Goal: Task Accomplishment & Management: Complete application form

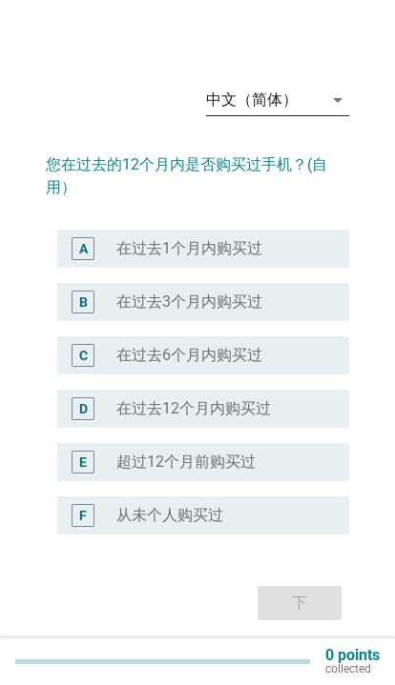
click at [323, 112] on div "arrow_drop_down" at bounding box center [335, 100] width 27 height 23
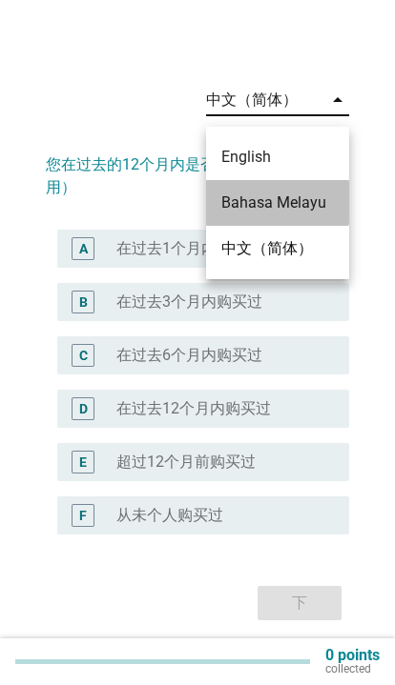
click at [303, 200] on div "Bahasa Melayu" at bounding box center [277, 203] width 112 height 23
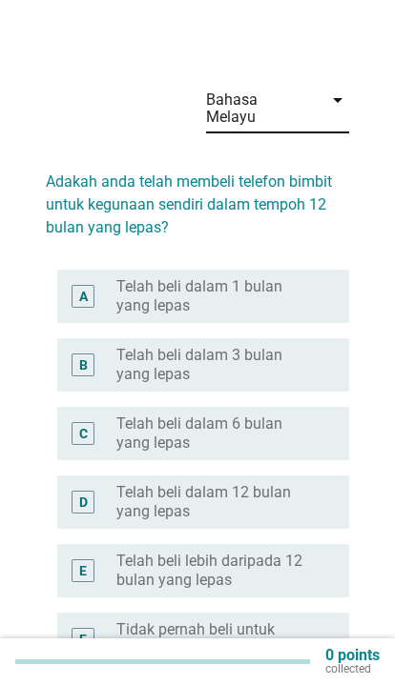
click at [318, 92] on div "Bahasa Melayu" at bounding box center [264, 109] width 116 height 48
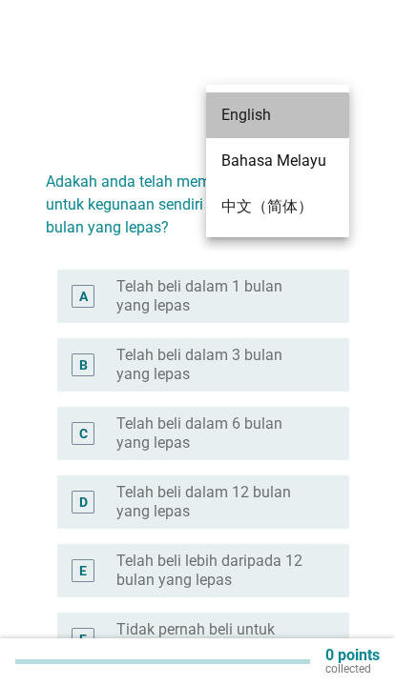
click at [315, 111] on div "English" at bounding box center [277, 115] width 112 height 23
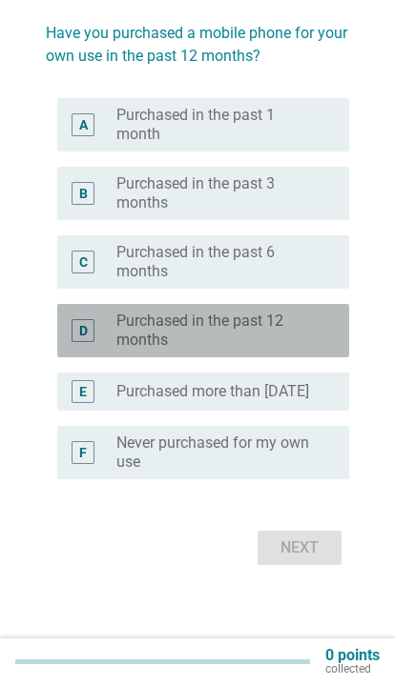
scroll to position [137, 0]
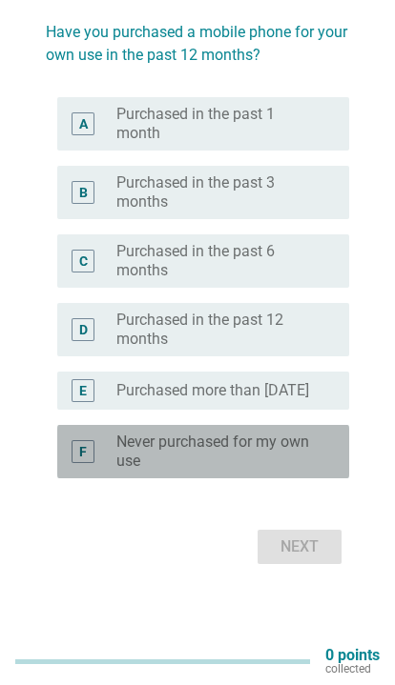
click at [265, 463] on label "Never purchased for my own use" at bounding box center [217, 452] width 202 height 38
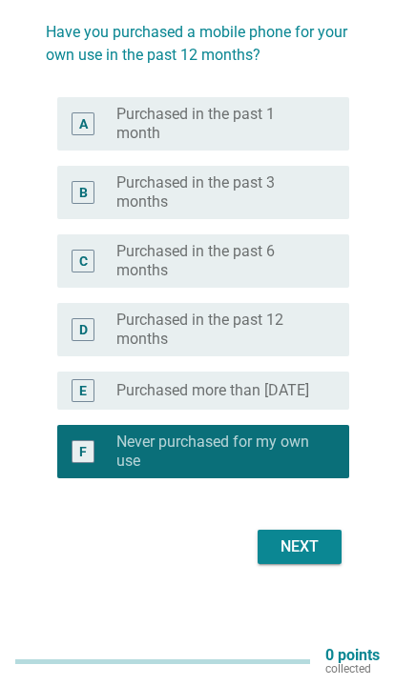
click at [278, 556] on div "Next" at bounding box center [299, 547] width 53 height 23
